Goal: Transaction & Acquisition: Download file/media

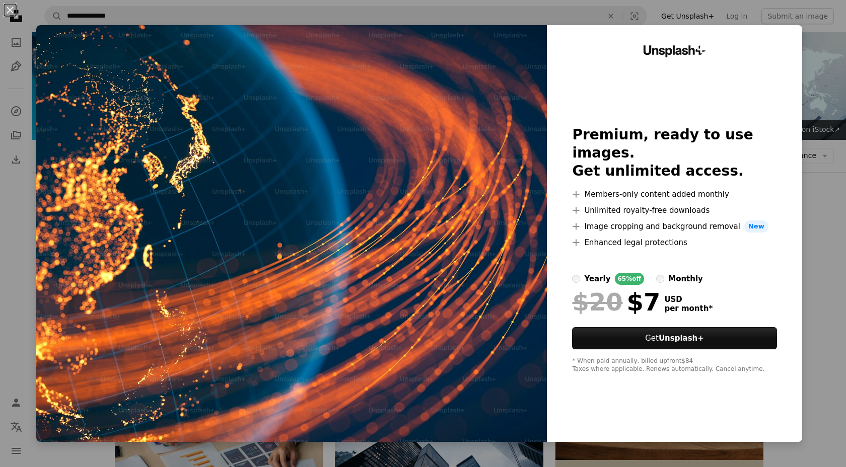
click at [15, 10] on button "An X shape" at bounding box center [10, 10] width 12 height 12
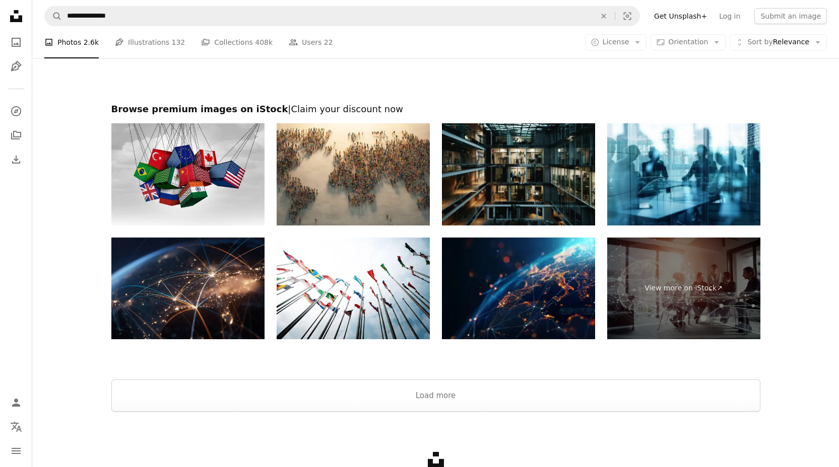
scroll to position [1540, 0]
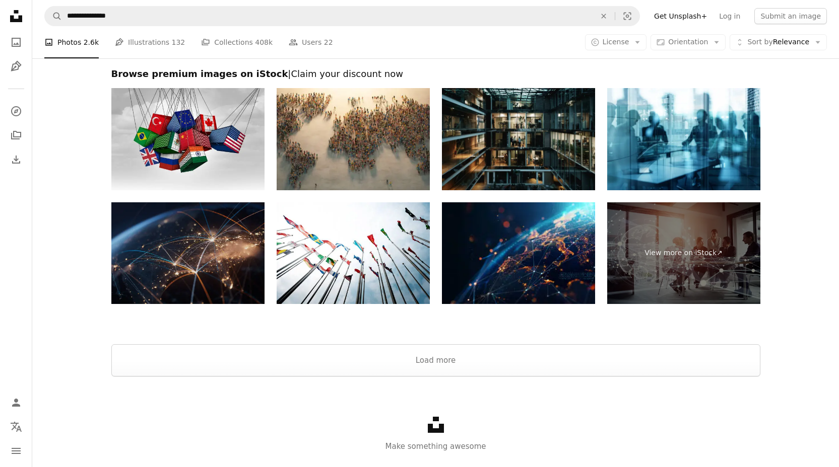
click at [231, 284] on img at bounding box center [187, 253] width 153 height 102
click at [570, 277] on img at bounding box center [518, 253] width 153 height 102
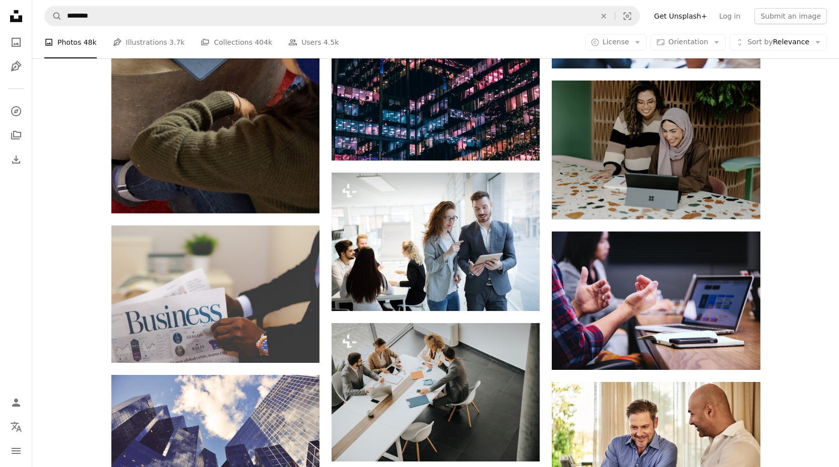
scroll to position [11152, 0]
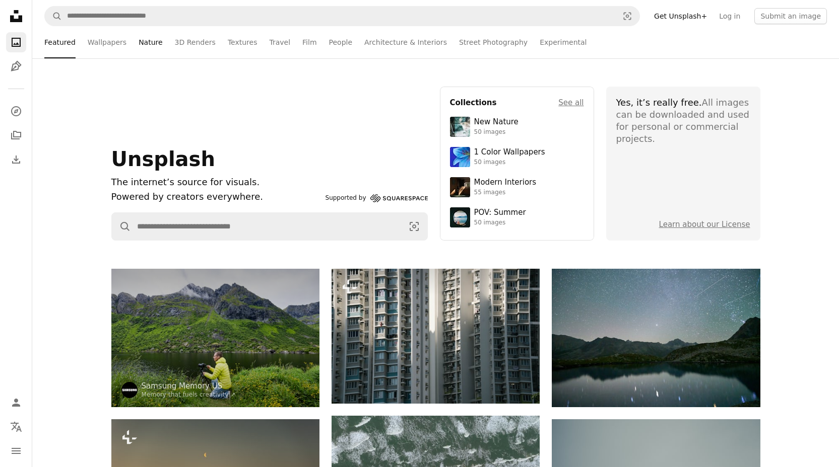
click at [146, 43] on link "Nature" at bounding box center [151, 42] width 24 height 32
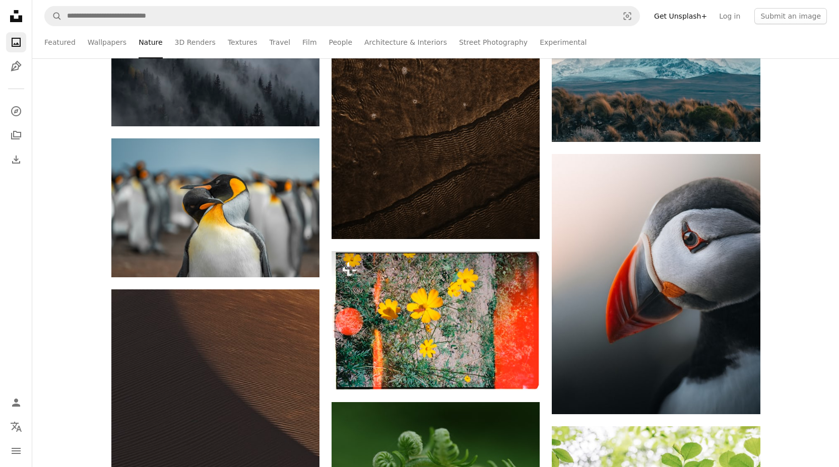
scroll to position [22019, 0]
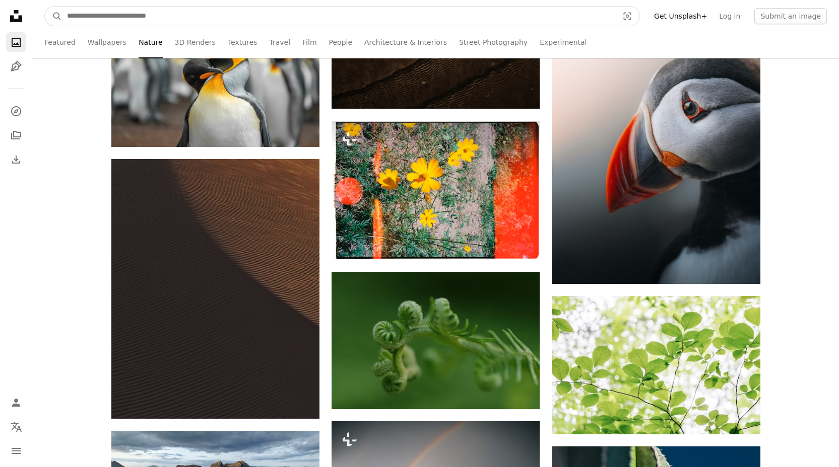
click at [105, 12] on input "Find visuals sitewide" at bounding box center [338, 16] width 553 height 19
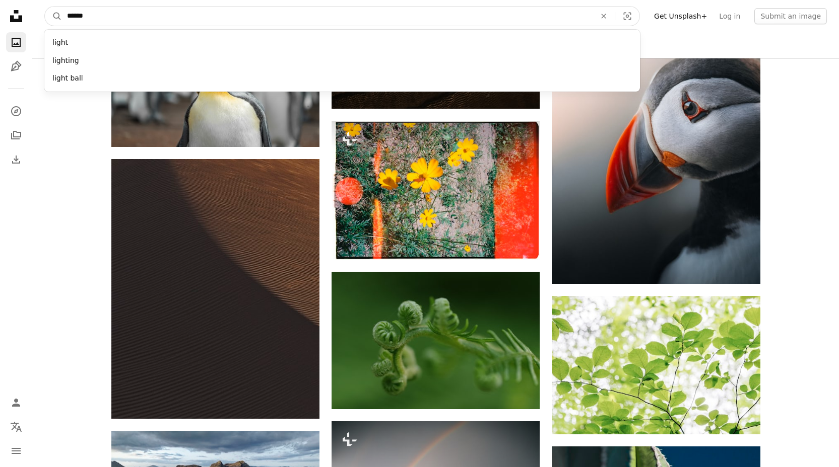
type input "******"
click at [45, 7] on button "A magnifying glass" at bounding box center [53, 16] width 17 height 19
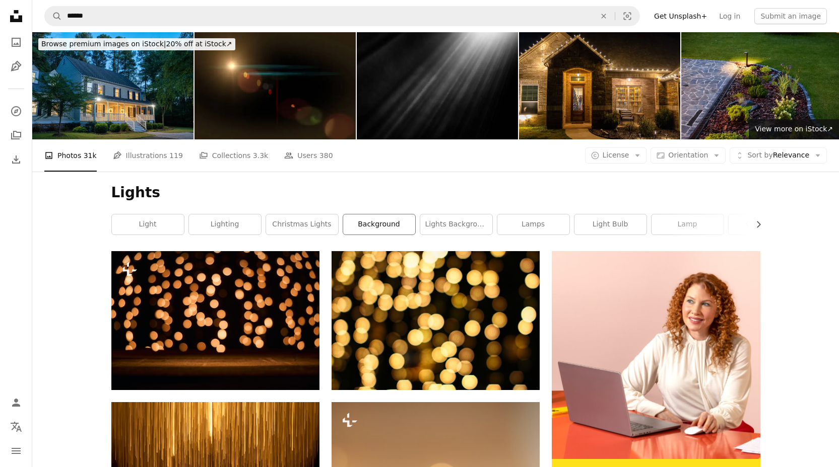
click at [374, 221] on link "background" at bounding box center [379, 225] width 72 height 20
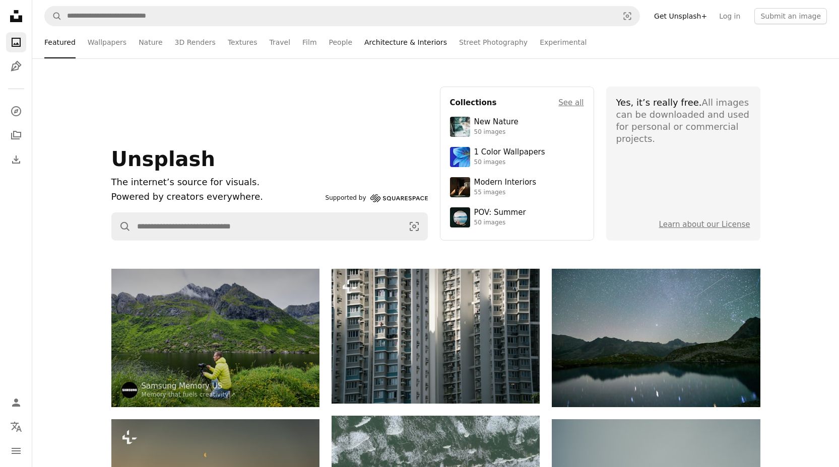
click at [400, 42] on link "Architecture & Interiors" at bounding box center [405, 42] width 83 height 32
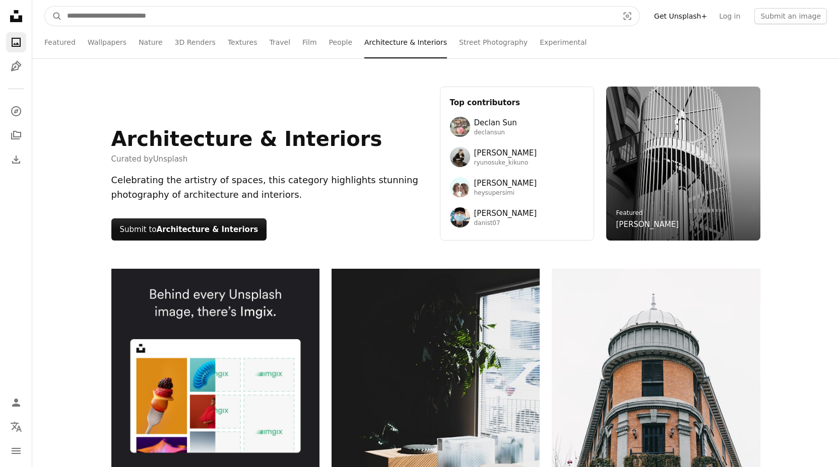
click at [79, 13] on input "Find visuals sitewide" at bounding box center [338, 16] width 553 height 19
type input "**********"
click at [45, 7] on button "A magnifying glass" at bounding box center [53, 16] width 17 height 19
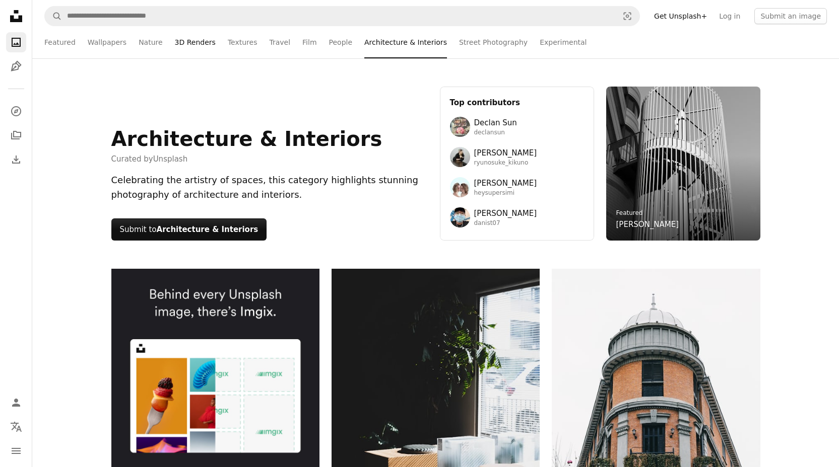
click at [178, 40] on link "3D Renders" at bounding box center [195, 42] width 41 height 32
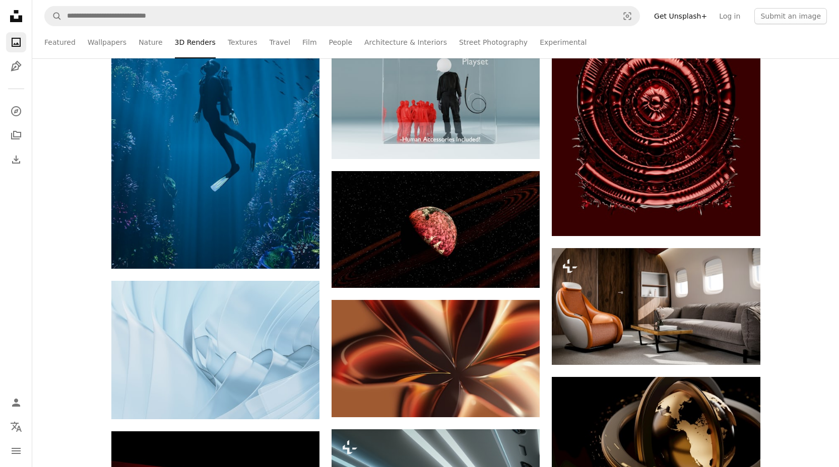
scroll to position [1619, 0]
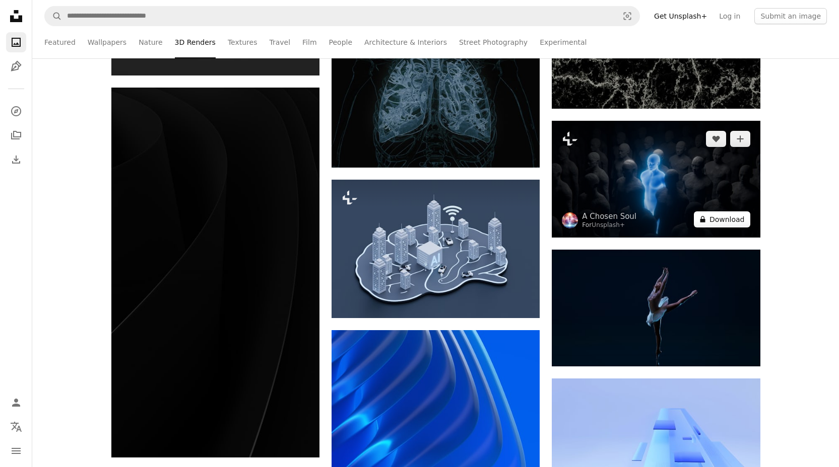
scroll to position [26530, 0]
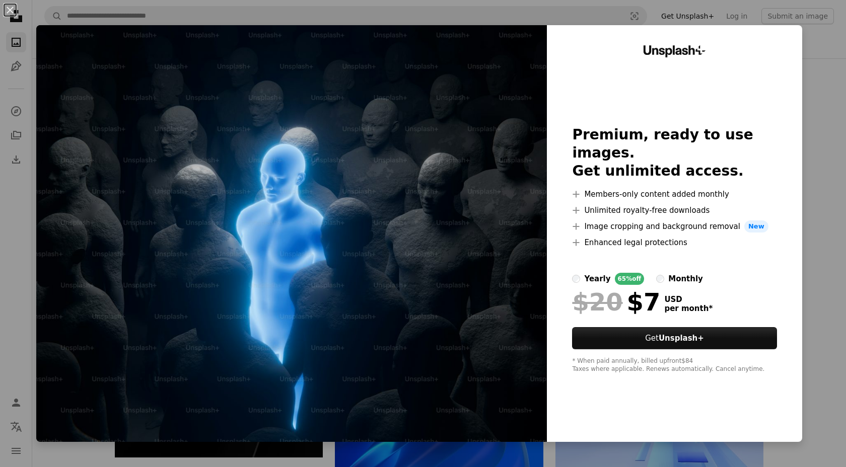
click at [11, 9] on button "An X shape" at bounding box center [10, 10] width 12 height 12
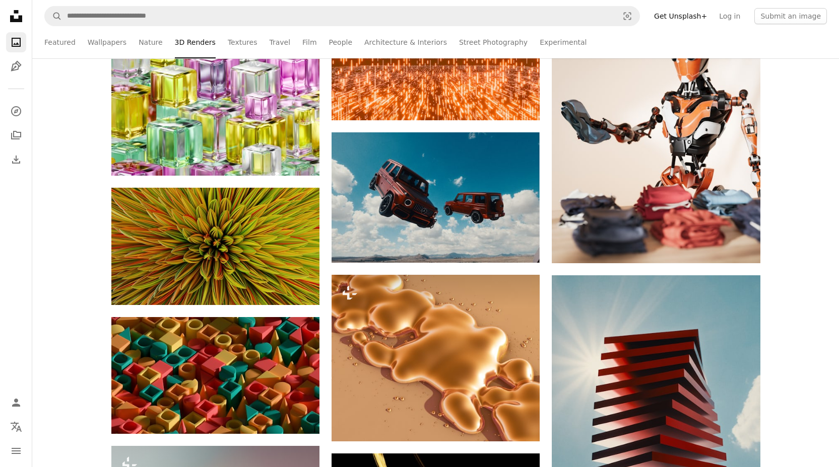
scroll to position [41771, 0]
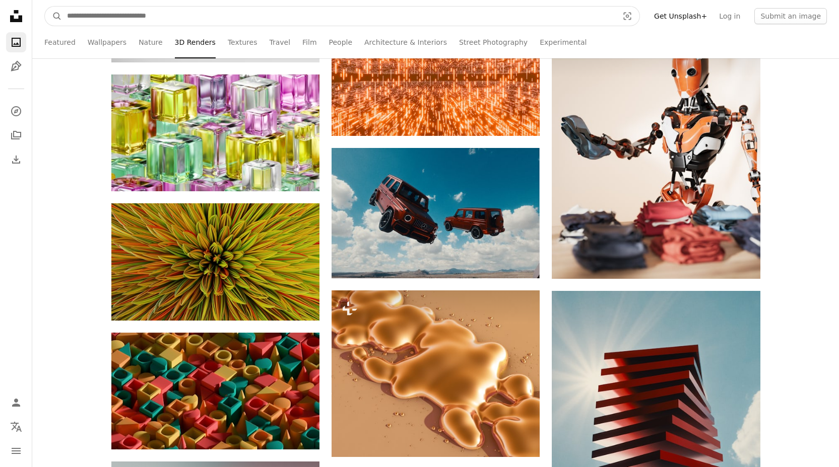
click at [77, 12] on input "Find visuals sitewide" at bounding box center [338, 16] width 553 height 19
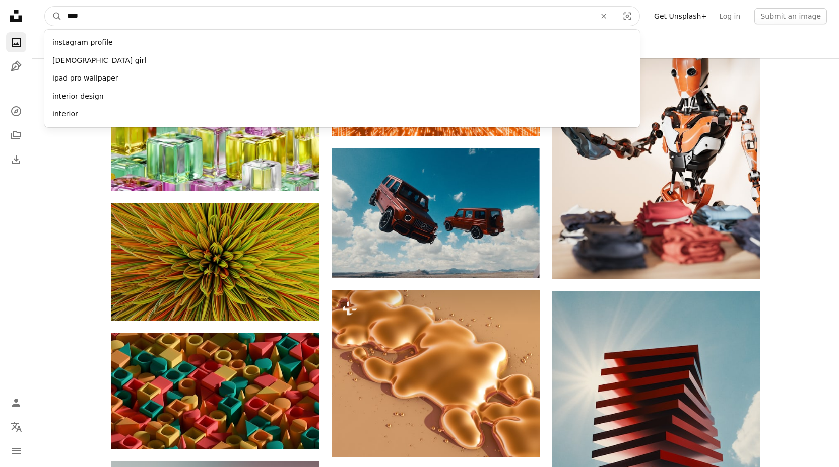
type input "*****"
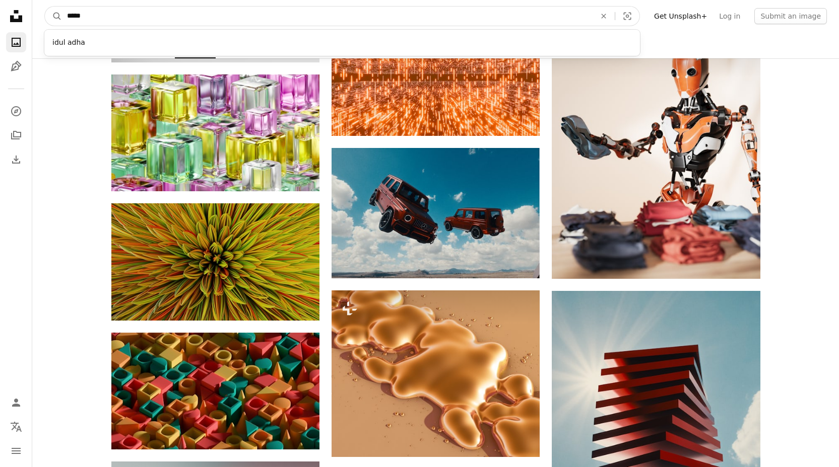
click button "A magnifying glass" at bounding box center [53, 16] width 17 height 19
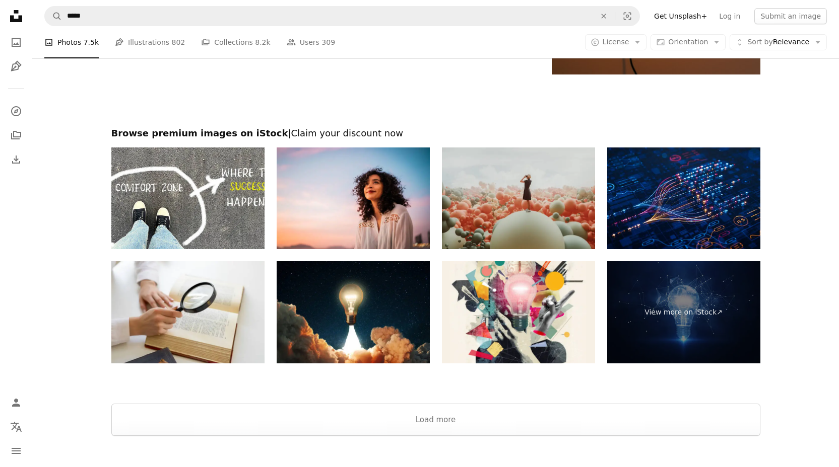
scroll to position [1736, 0]
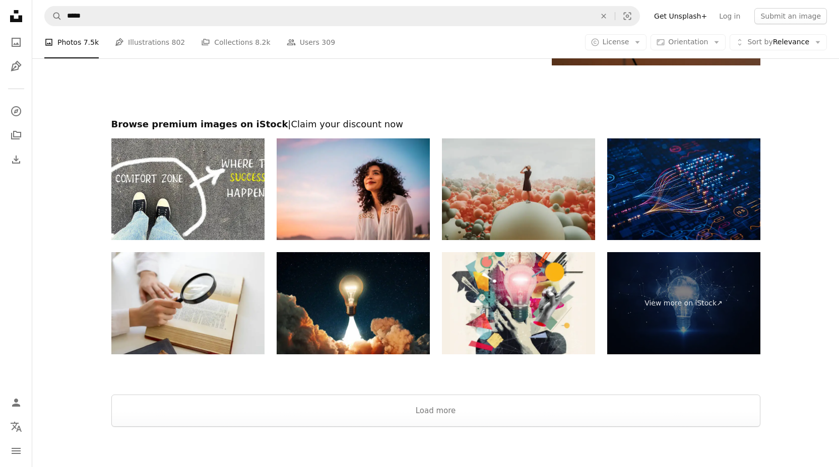
click at [686, 206] on img at bounding box center [683, 190] width 153 height 102
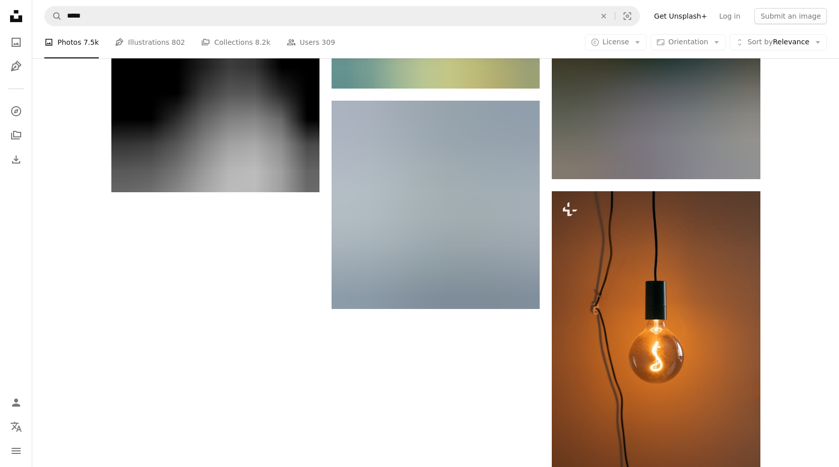
scroll to position [0, 0]
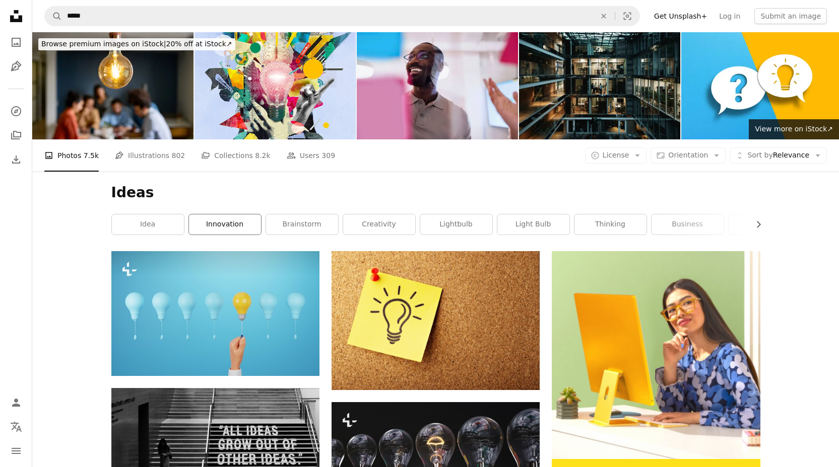
click at [225, 225] on link "innovation" at bounding box center [225, 225] width 72 height 20
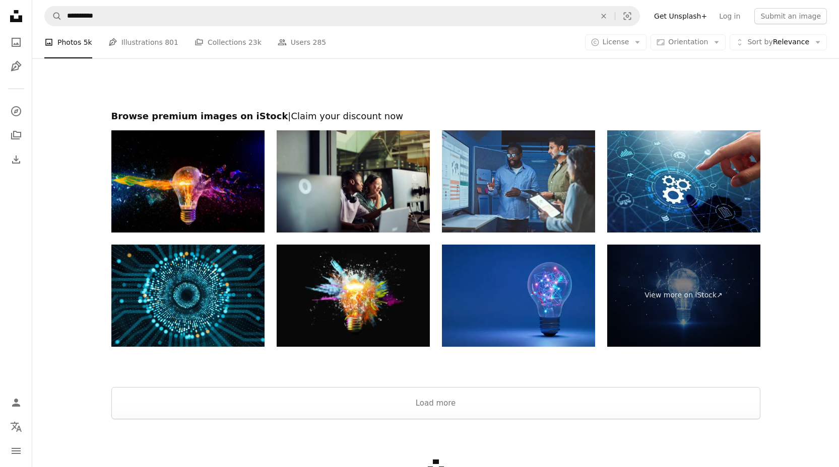
scroll to position [1704, 0]
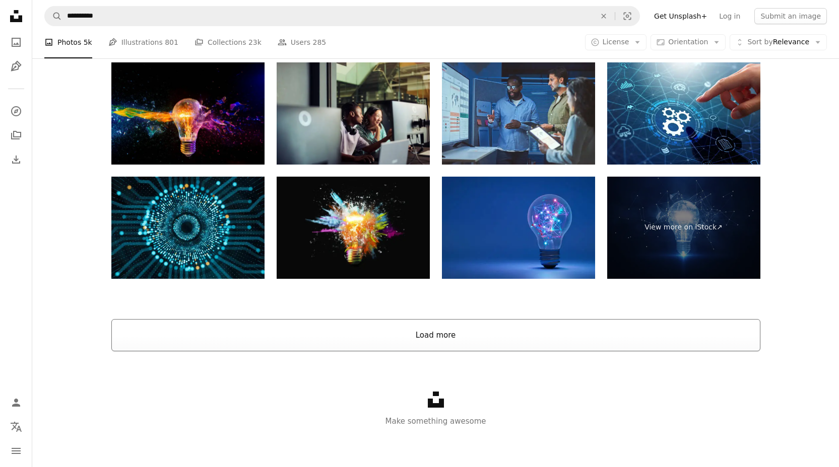
click at [445, 337] on button "Load more" at bounding box center [435, 335] width 649 height 32
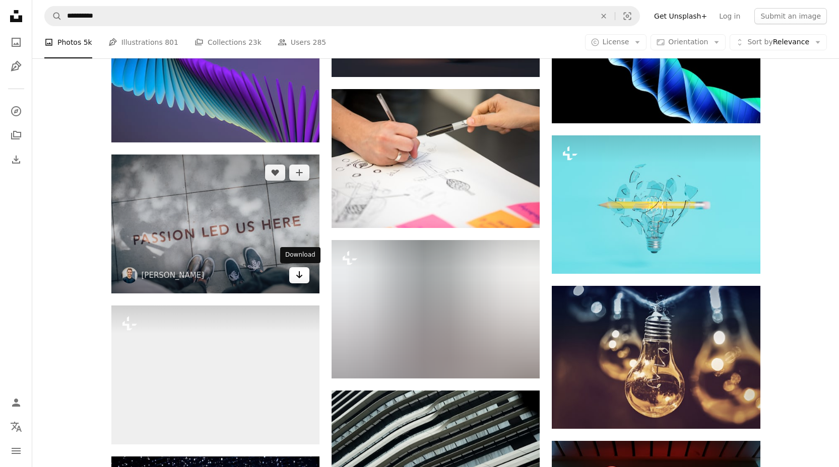
scroll to position [3077, 0]
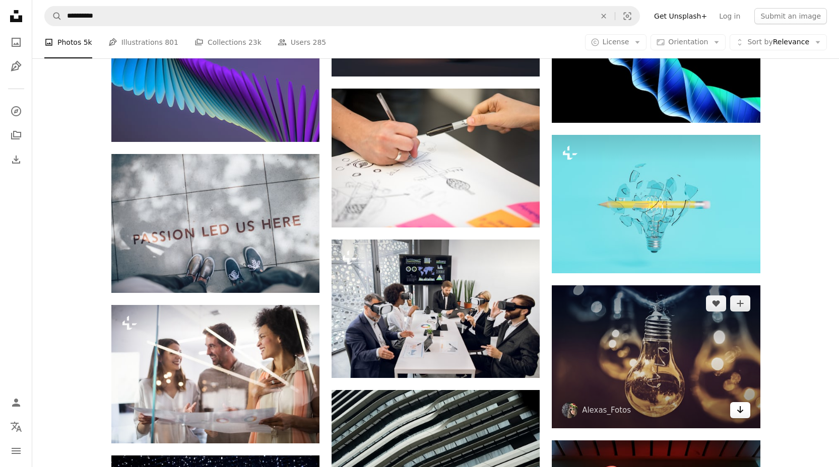
click at [740, 414] on icon "Arrow pointing down" at bounding box center [740, 410] width 8 height 12
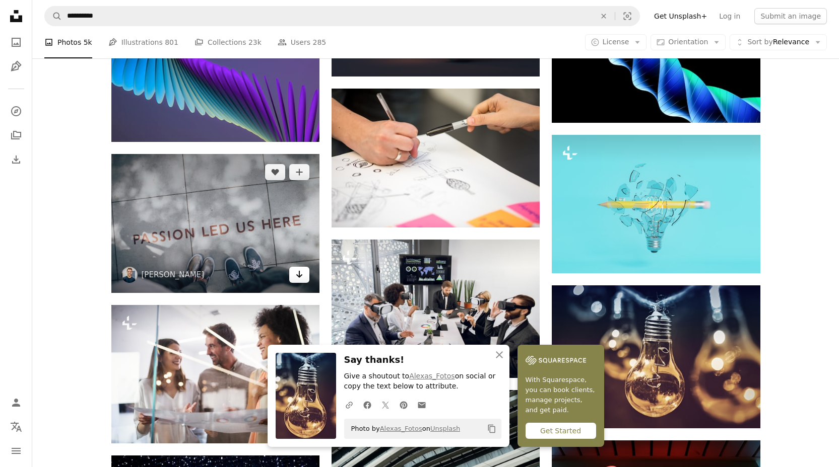
click at [296, 277] on icon "Arrow pointing down" at bounding box center [299, 274] width 8 height 12
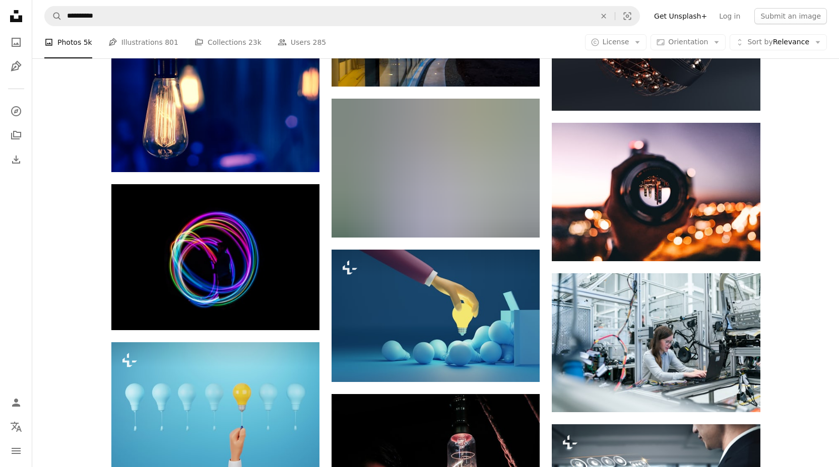
scroll to position [4293, 0]
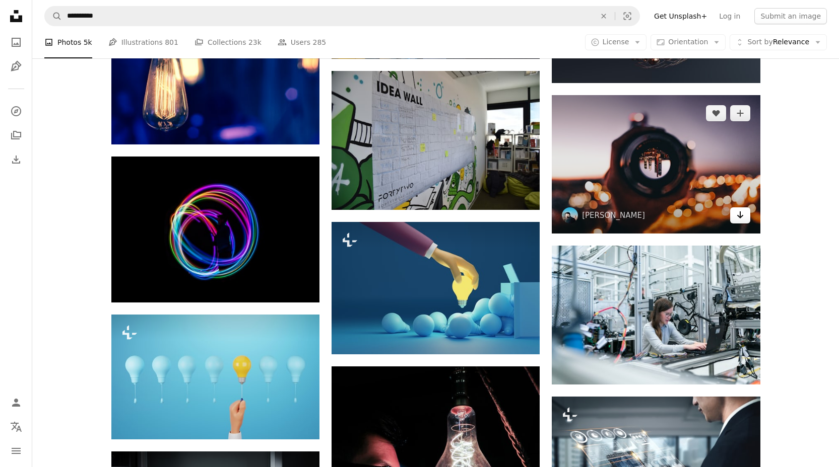
click at [742, 217] on icon "Arrow pointing down" at bounding box center [740, 215] width 8 height 12
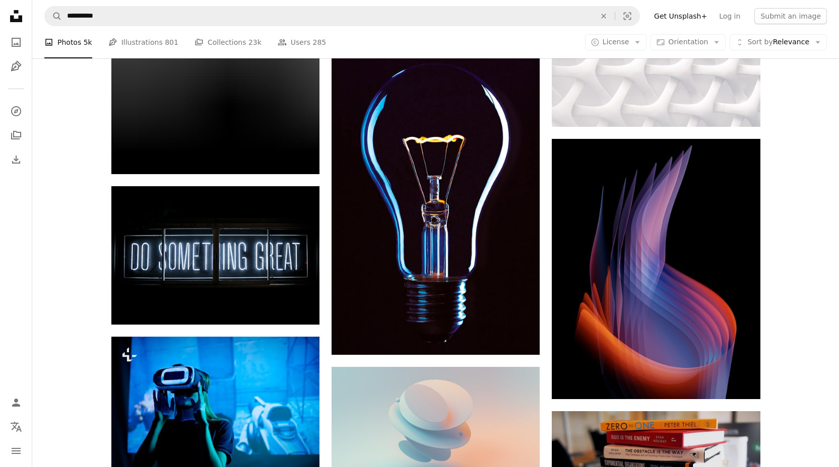
scroll to position [5569, 0]
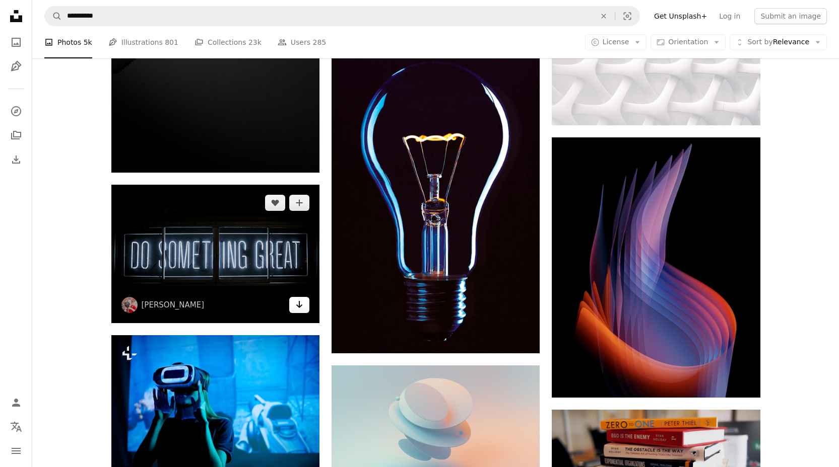
click at [298, 304] on icon "Arrow pointing down" at bounding box center [299, 305] width 8 height 12
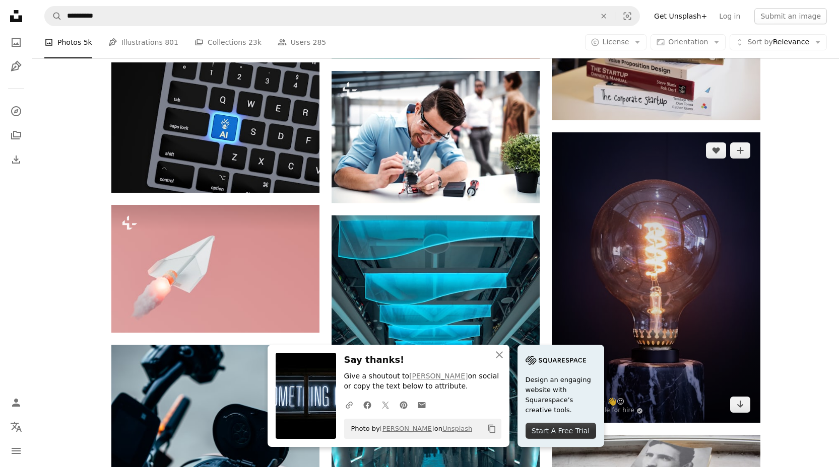
scroll to position [5983, 0]
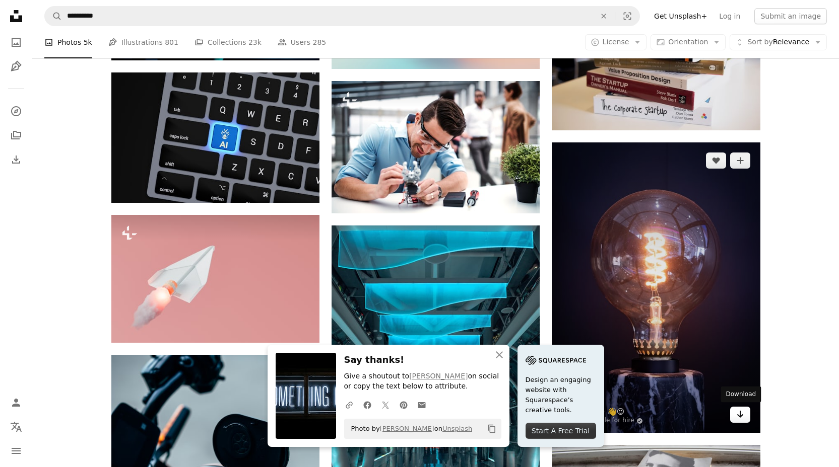
click at [736, 416] on icon "Arrow pointing down" at bounding box center [740, 415] width 8 height 12
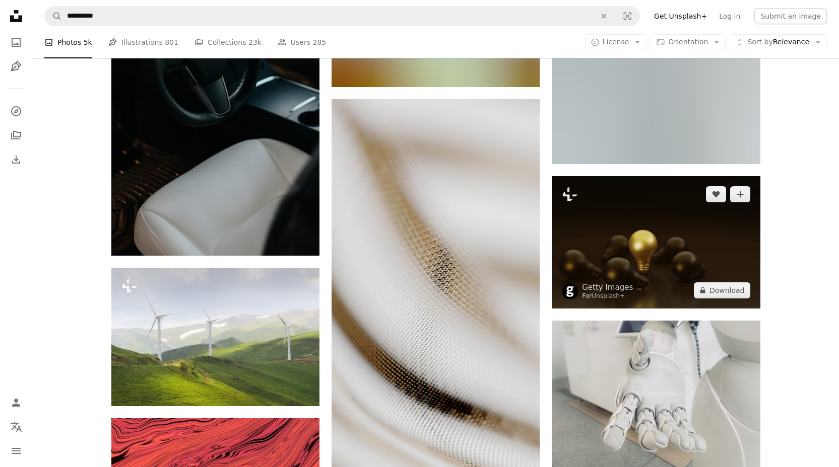
scroll to position [19885, 0]
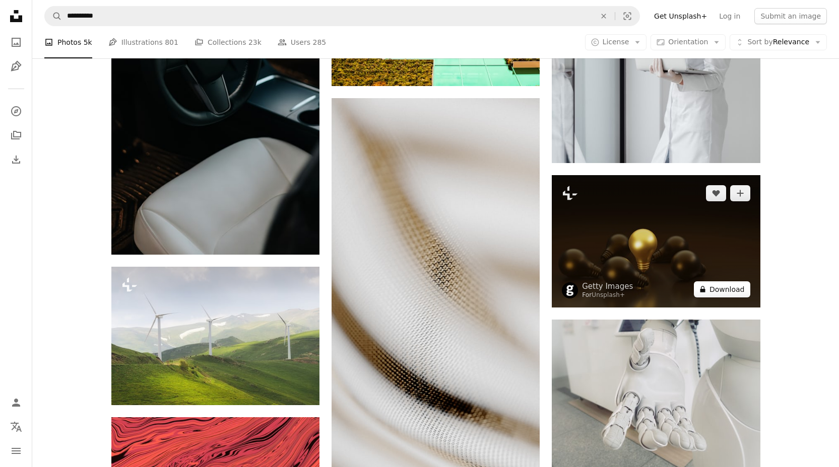
click at [740, 288] on button "A lock Download" at bounding box center [722, 290] width 56 height 16
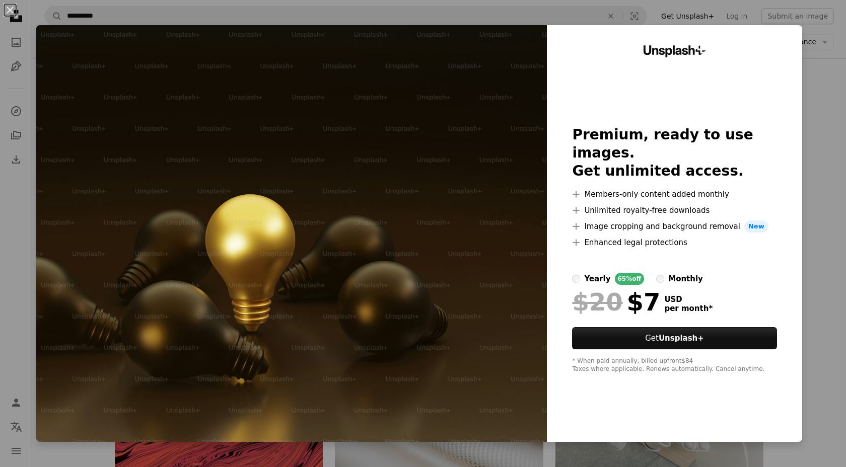
click at [12, 8] on button "An X shape" at bounding box center [10, 10] width 12 height 12
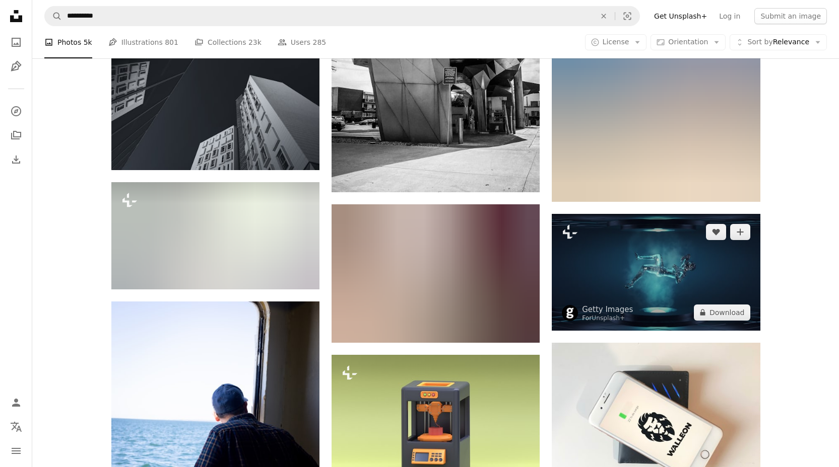
scroll to position [22863, 0]
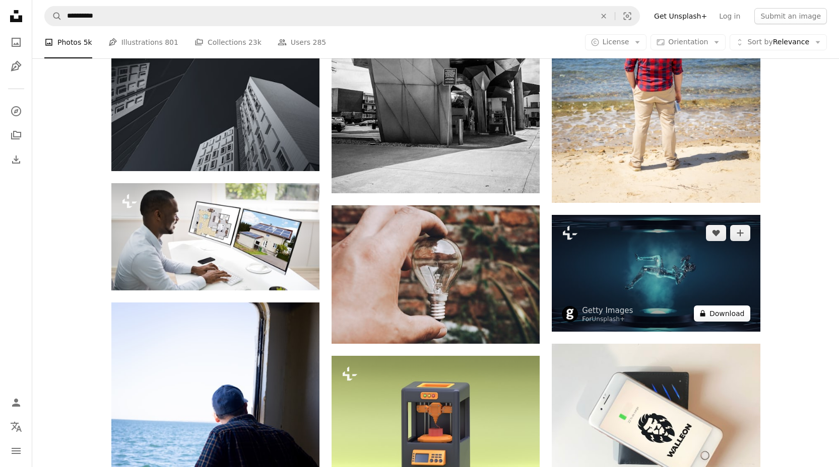
click at [716, 316] on button "A lock Download" at bounding box center [722, 314] width 56 height 16
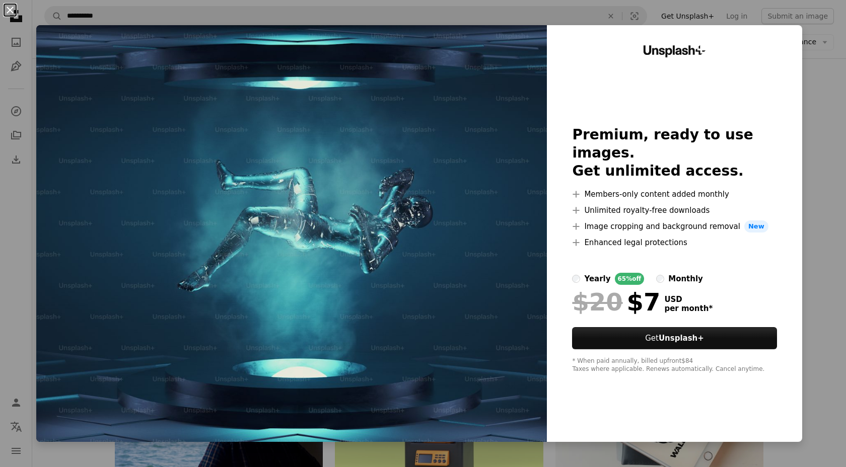
click at [10, 11] on button "An X shape" at bounding box center [10, 10] width 12 height 12
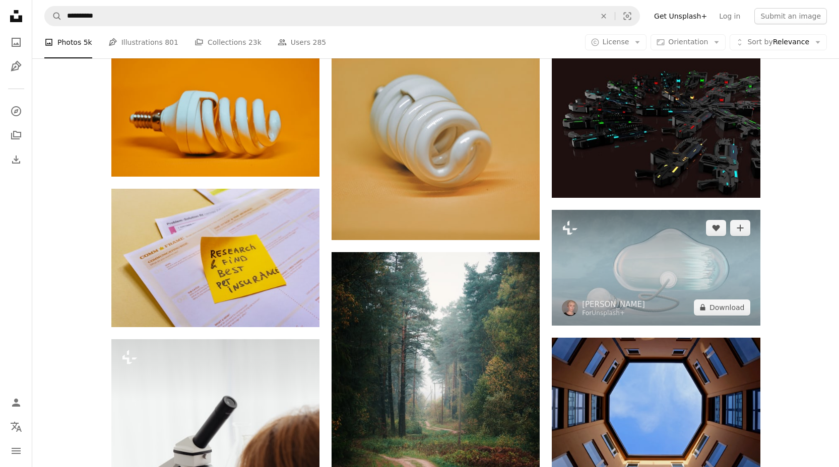
scroll to position [25343, 0]
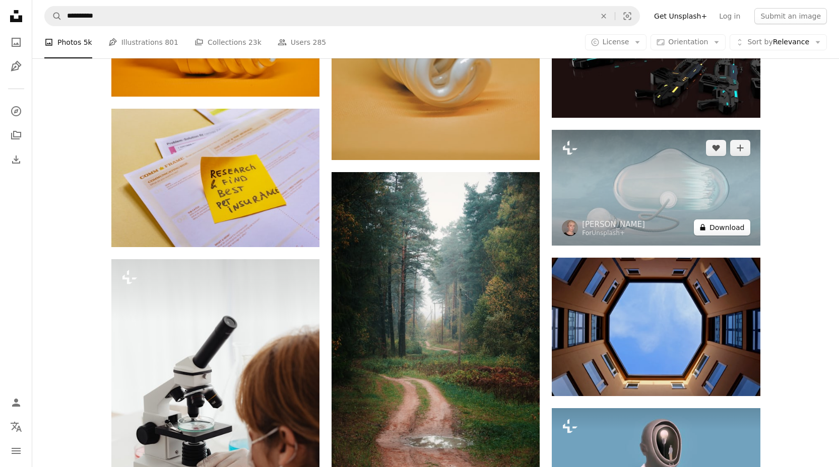
click at [721, 226] on button "A lock Download" at bounding box center [722, 228] width 56 height 16
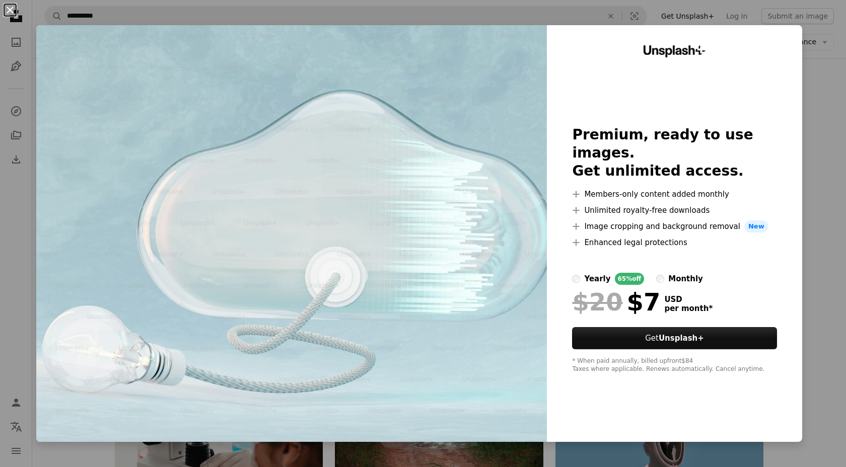
click at [8, 8] on button "An X shape" at bounding box center [10, 10] width 12 height 12
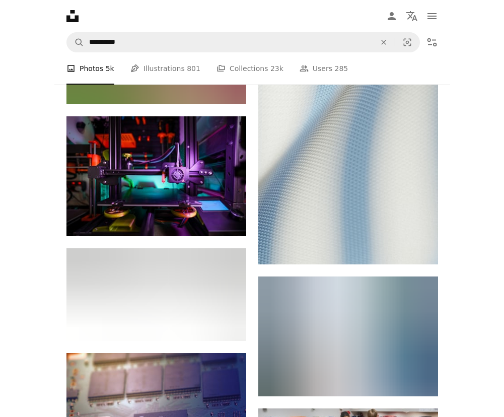
scroll to position [25343, 0]
